Goal: Information Seeking & Learning: Understand process/instructions

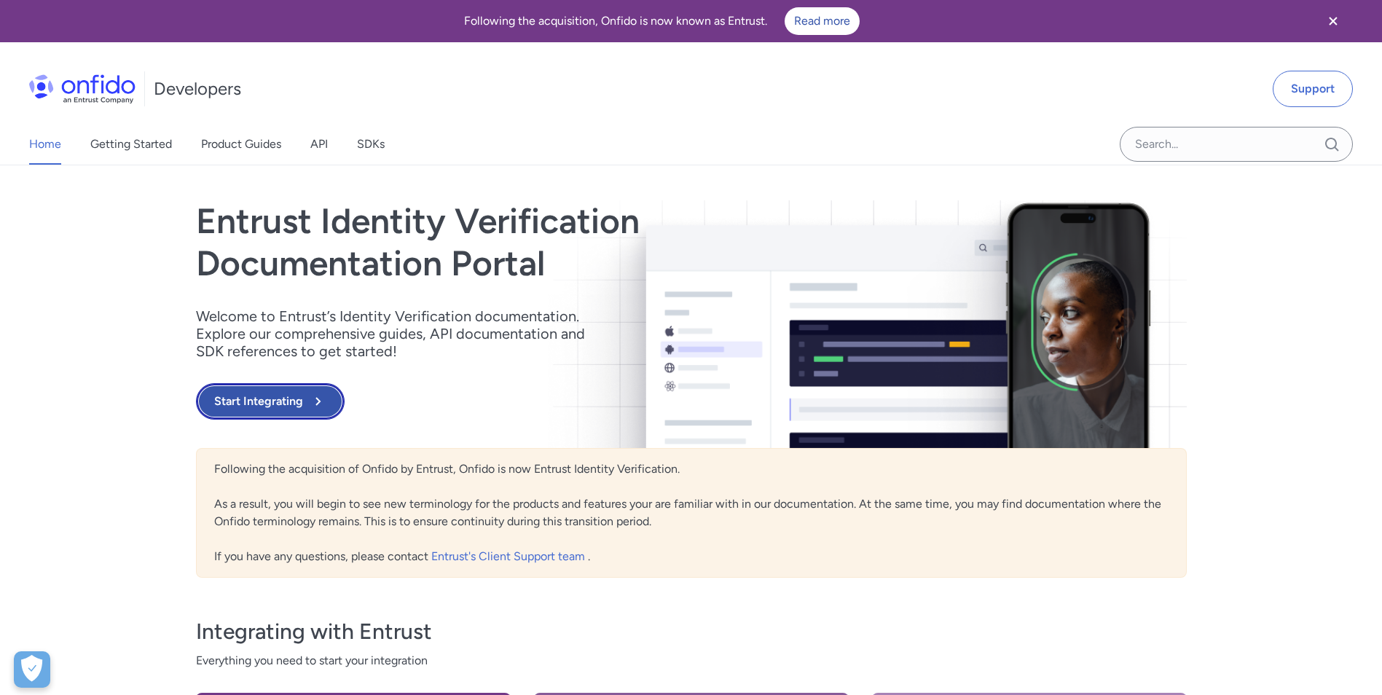
click at [252, 409] on button "Start Integrating" at bounding box center [270, 401] width 149 height 36
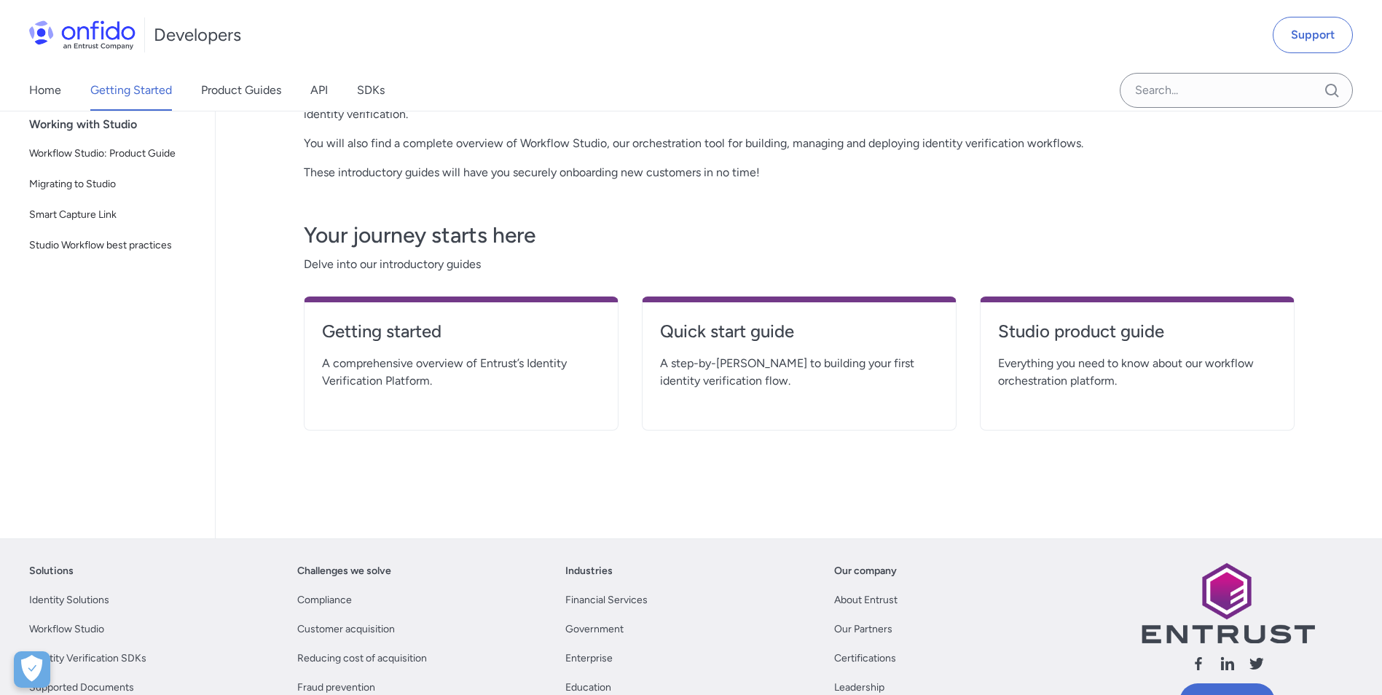
scroll to position [219, 0]
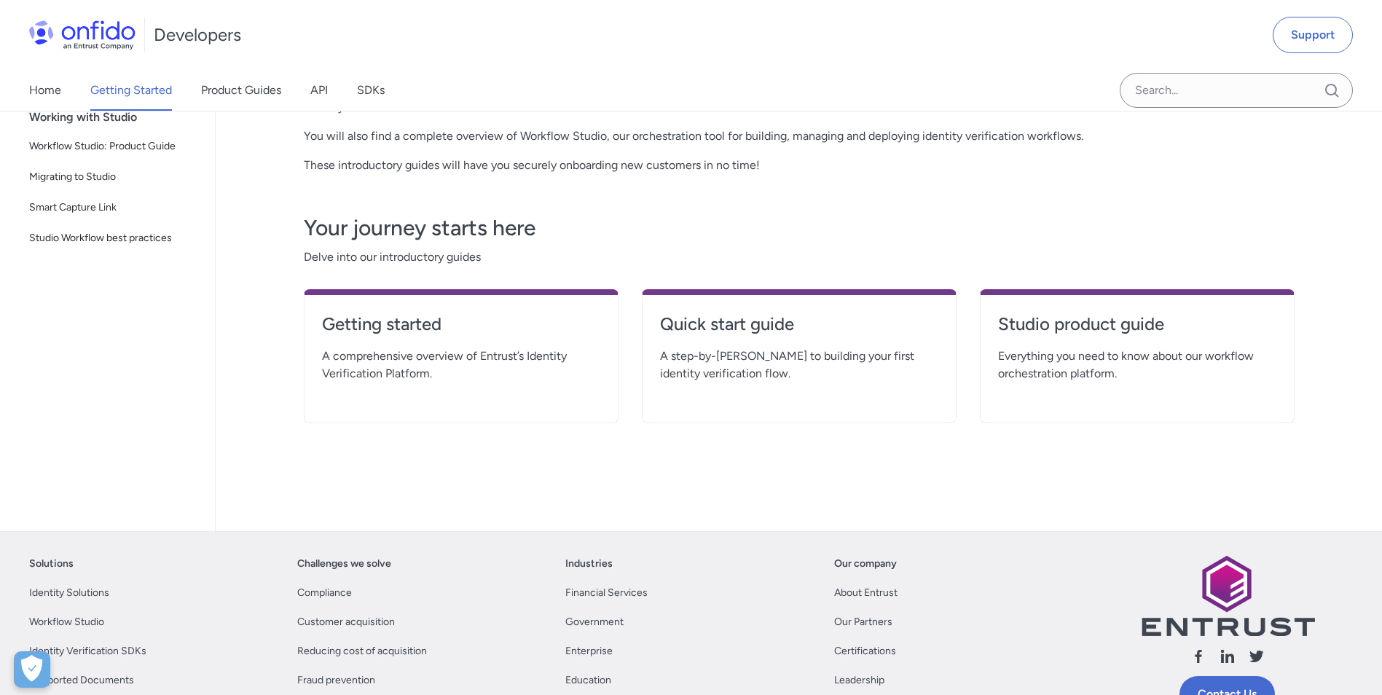
click at [443, 360] on span "A comprehensive overview of Entrust’s Identity Verification Platform." at bounding box center [461, 365] width 278 height 35
click at [432, 319] on h4 "Getting started" at bounding box center [461, 324] width 278 height 23
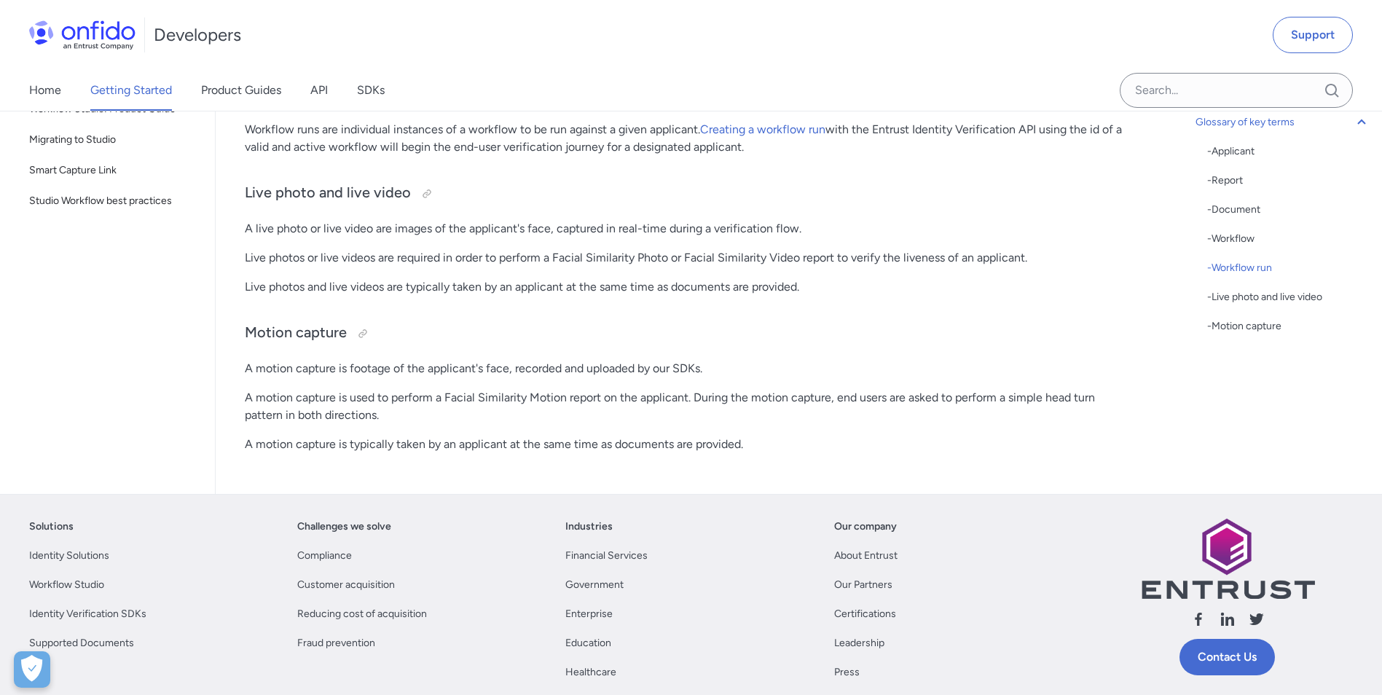
scroll to position [4081, 0]
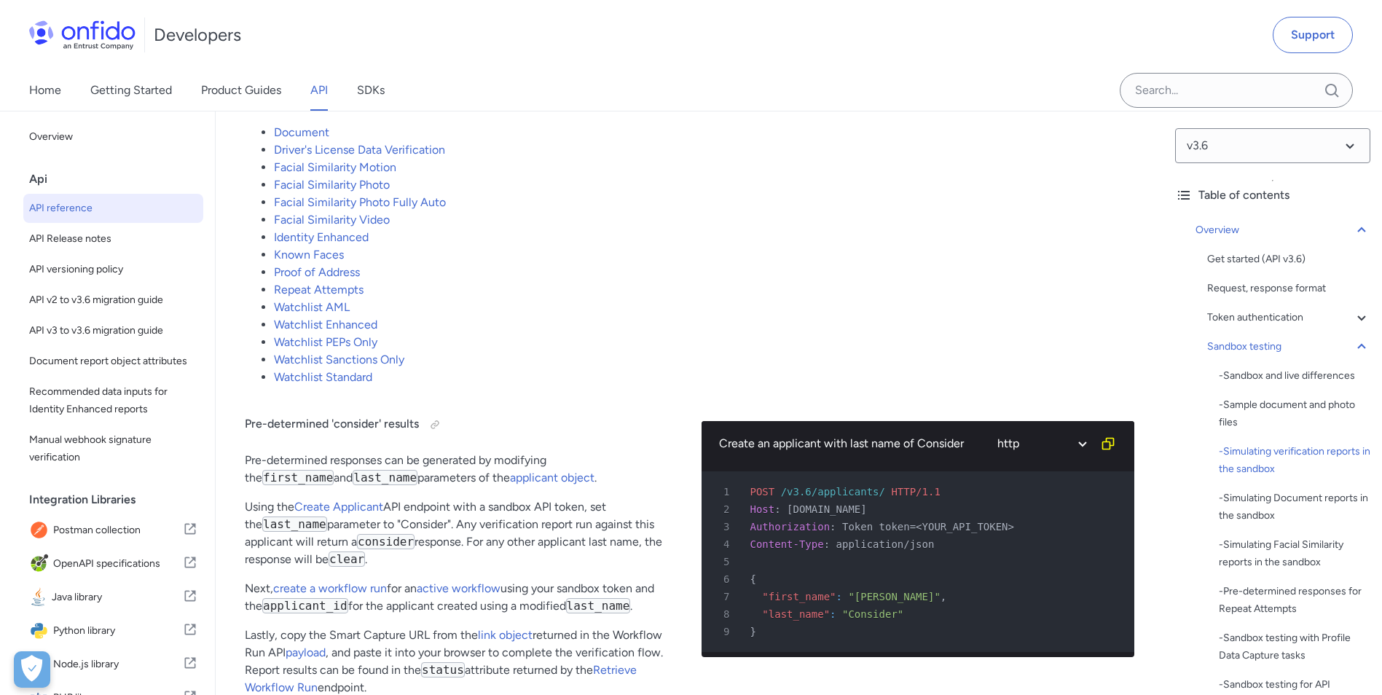
scroll to position [2915, 0]
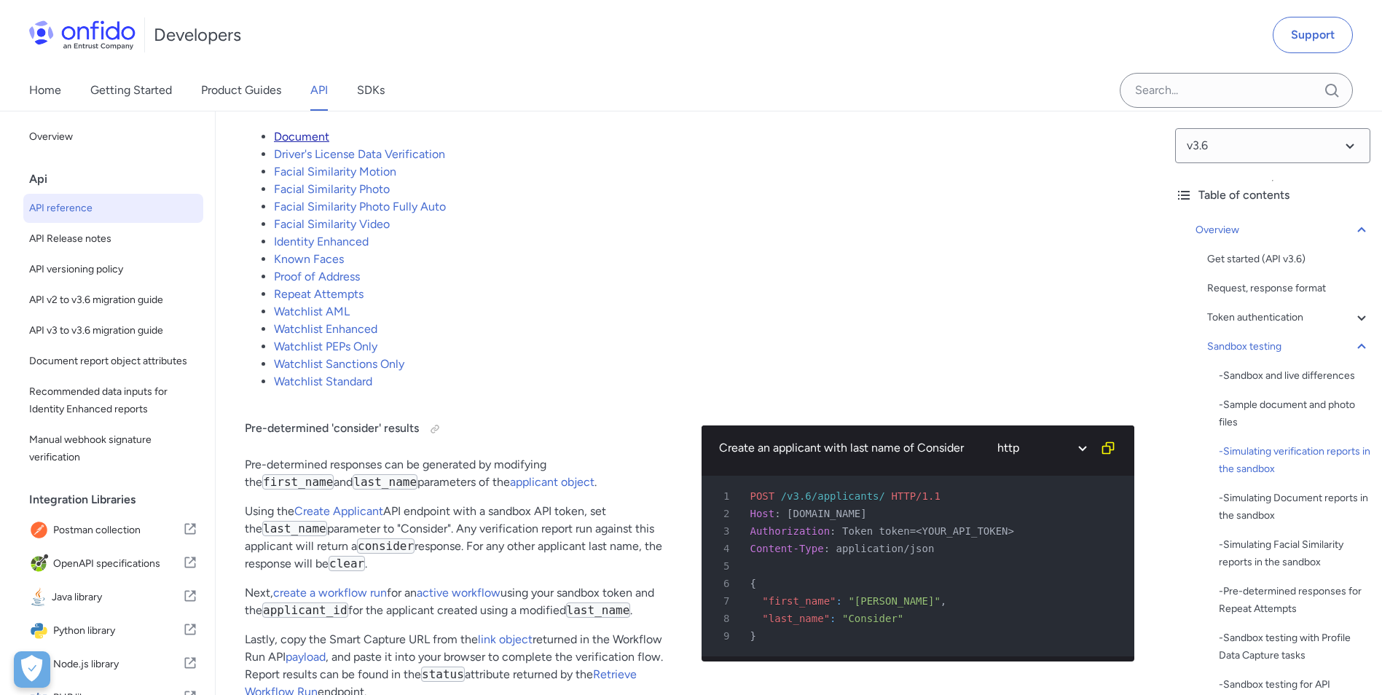
click at [286, 140] on link "Document" at bounding box center [301, 137] width 55 height 14
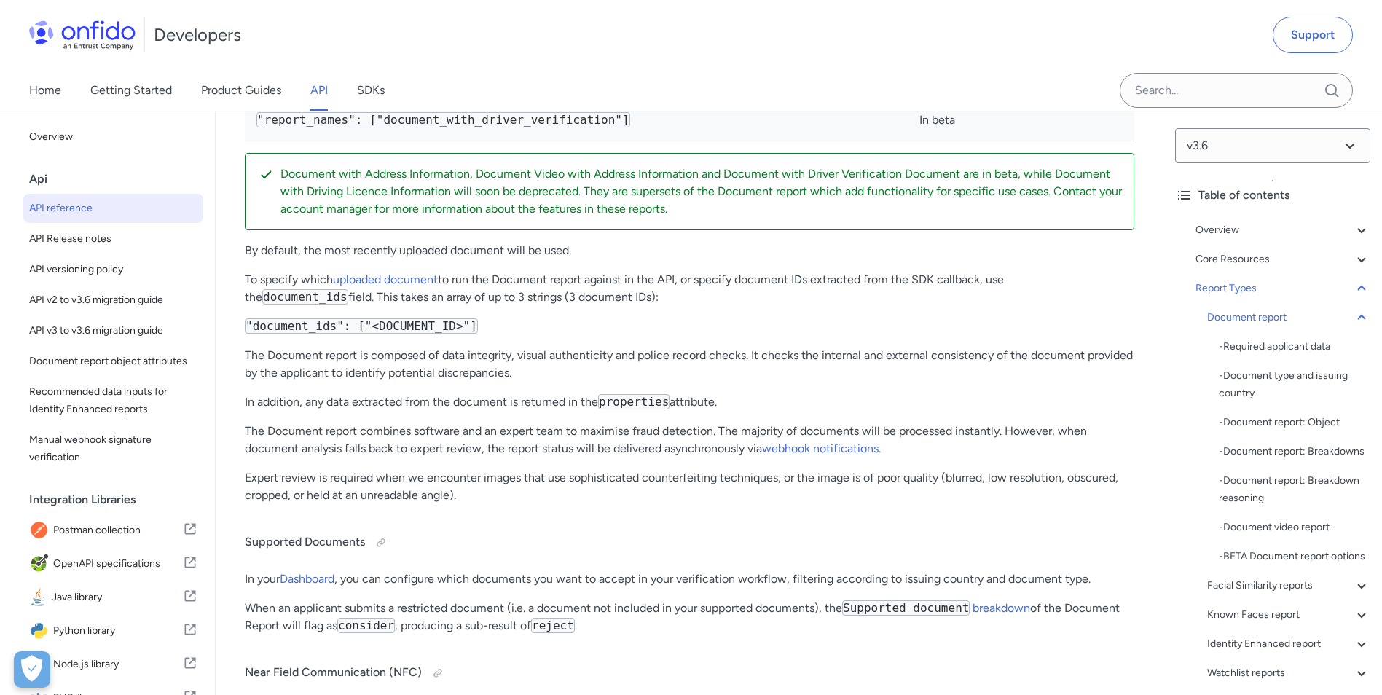
scroll to position [53105, 0]
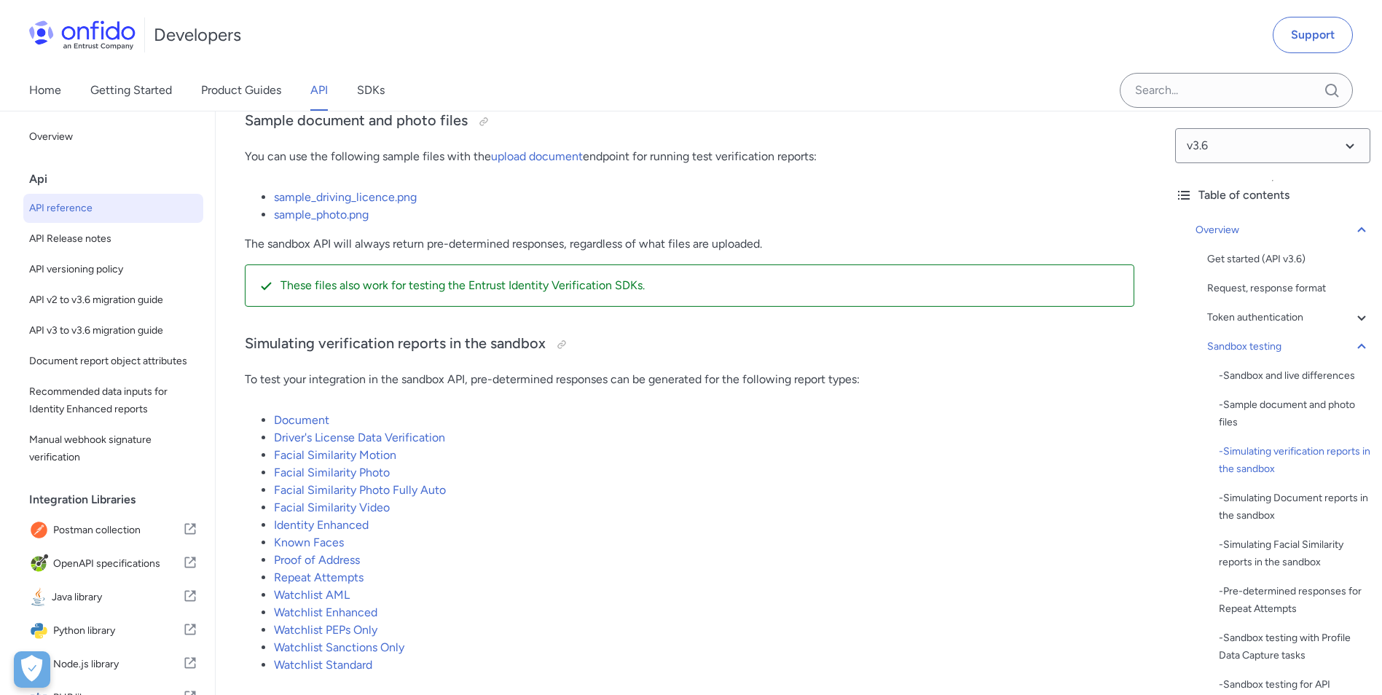
scroll to position [2332, 0]
